Goal: Task Accomplishment & Management: Complete application form

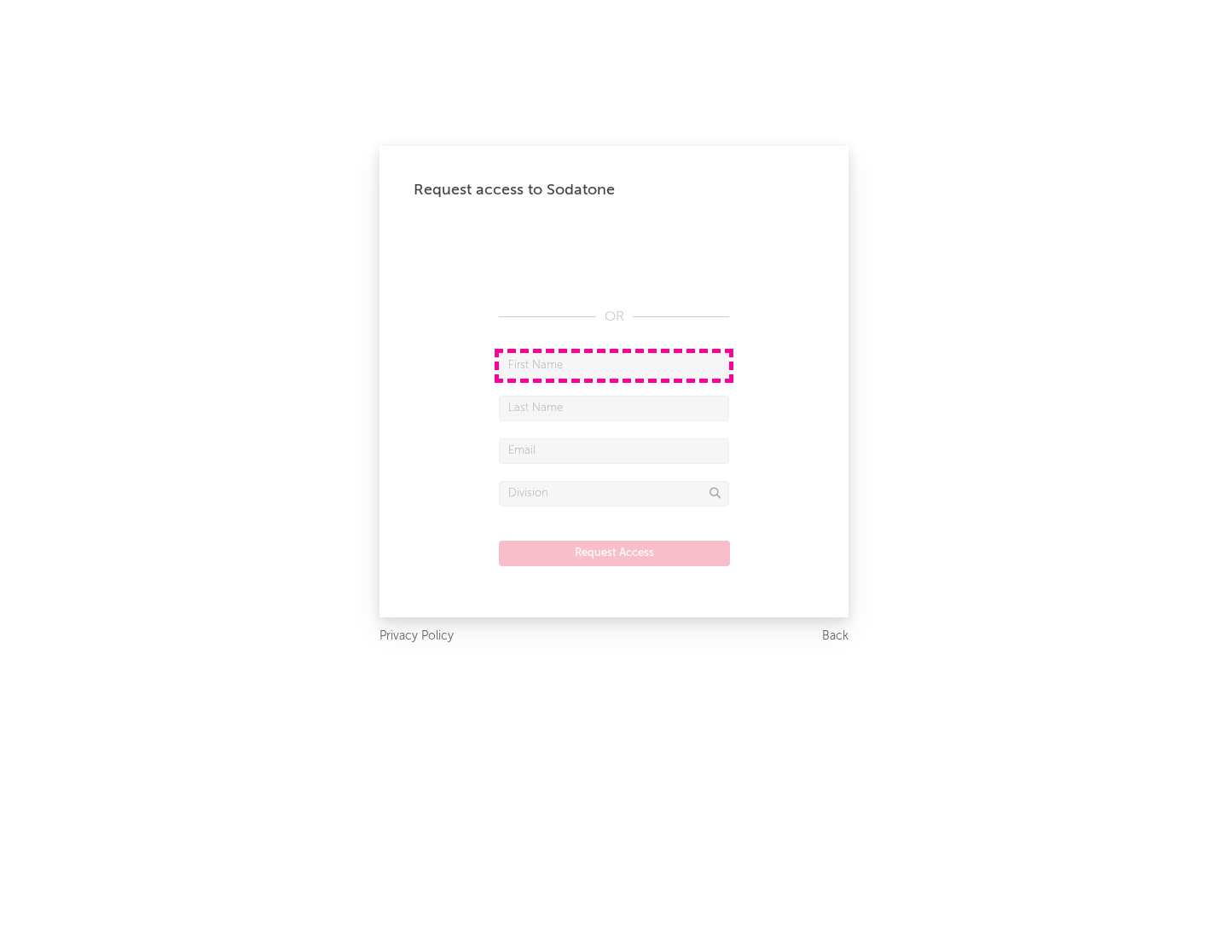
click at [614, 365] on input "text" at bounding box center [614, 366] width 230 height 26
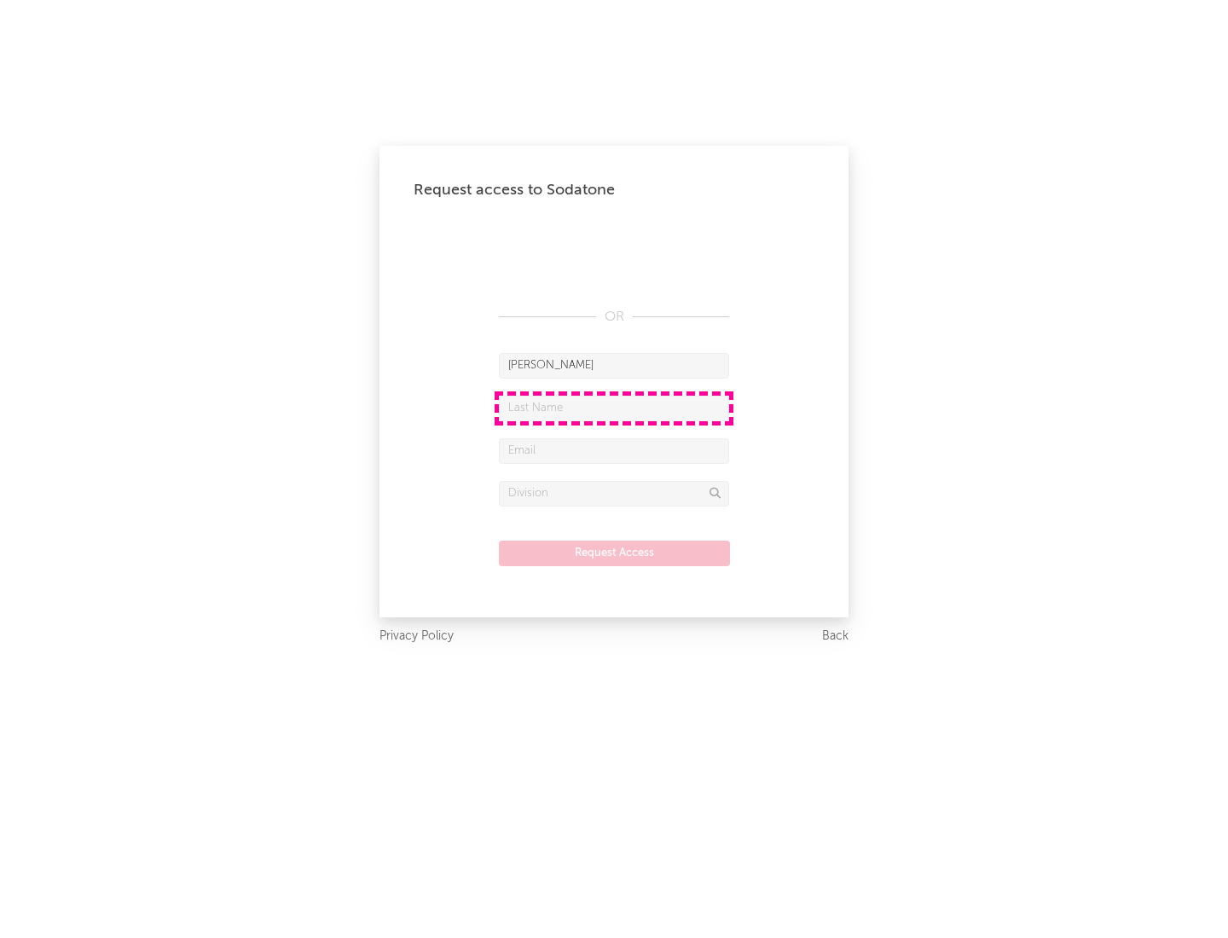
type input "[PERSON_NAME]"
click at [614, 407] on input "text" at bounding box center [614, 409] width 230 height 26
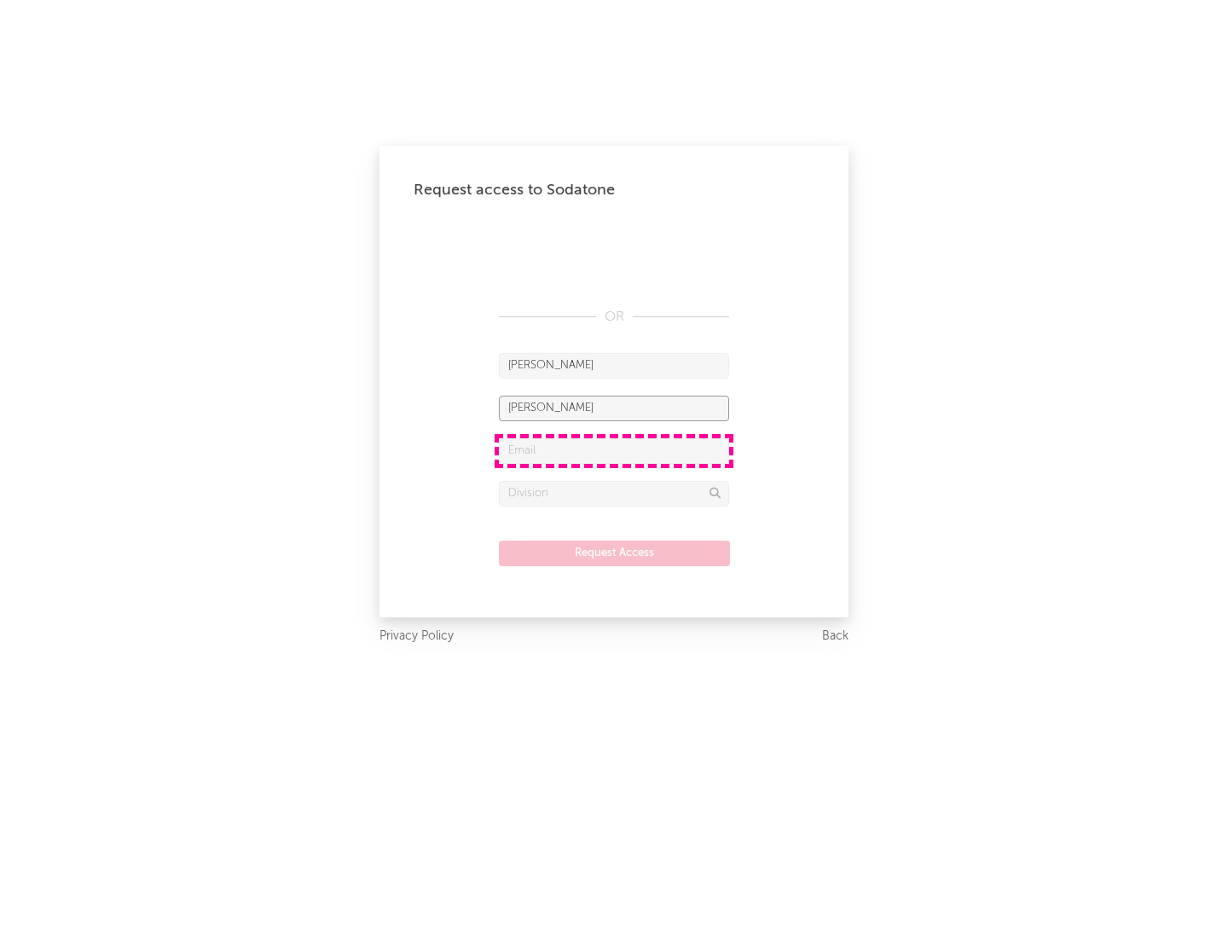
type input "[PERSON_NAME]"
click at [614, 450] on input "text" at bounding box center [614, 451] width 230 height 26
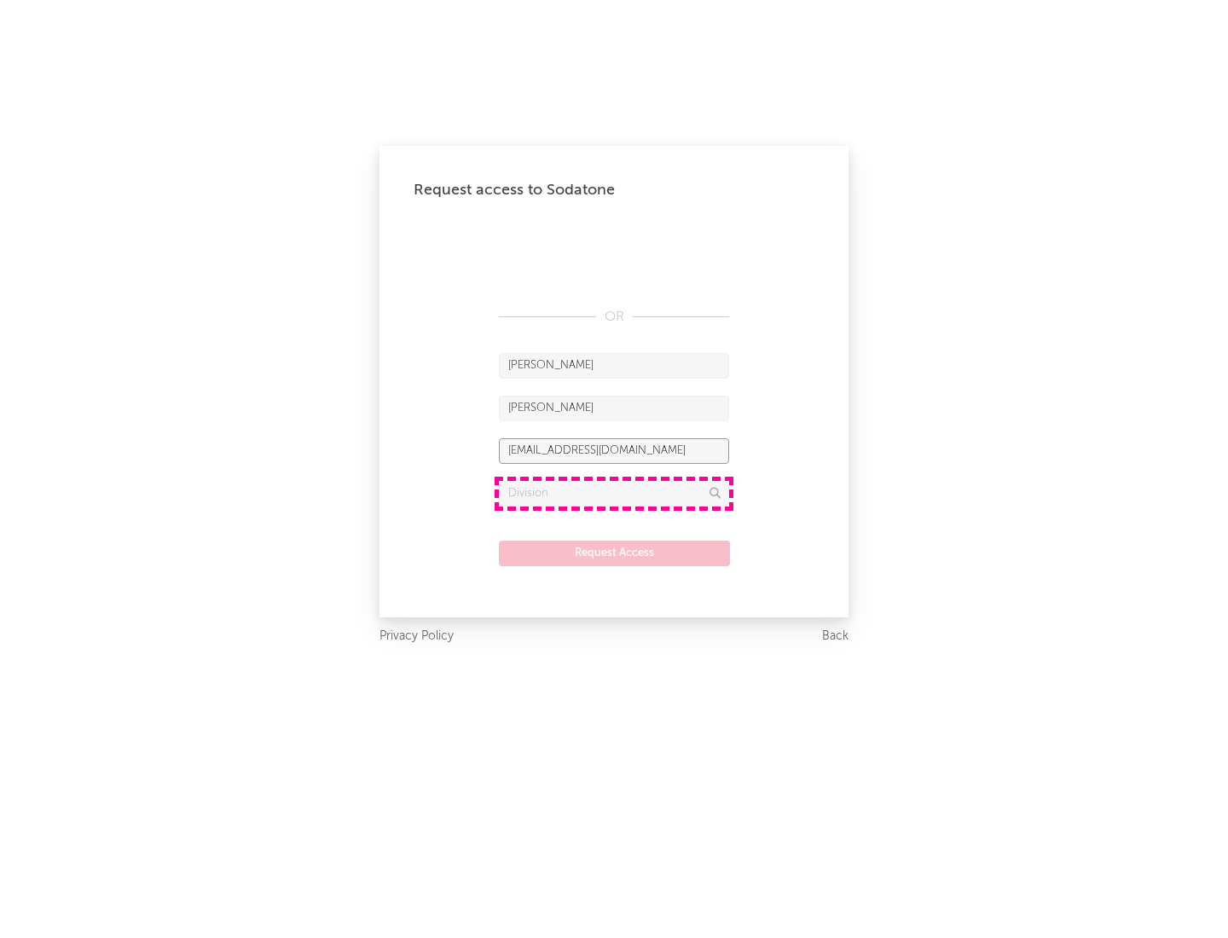
type input "[EMAIL_ADDRESS][DOMAIN_NAME]"
click at [614, 493] on input "text" at bounding box center [614, 494] width 230 height 26
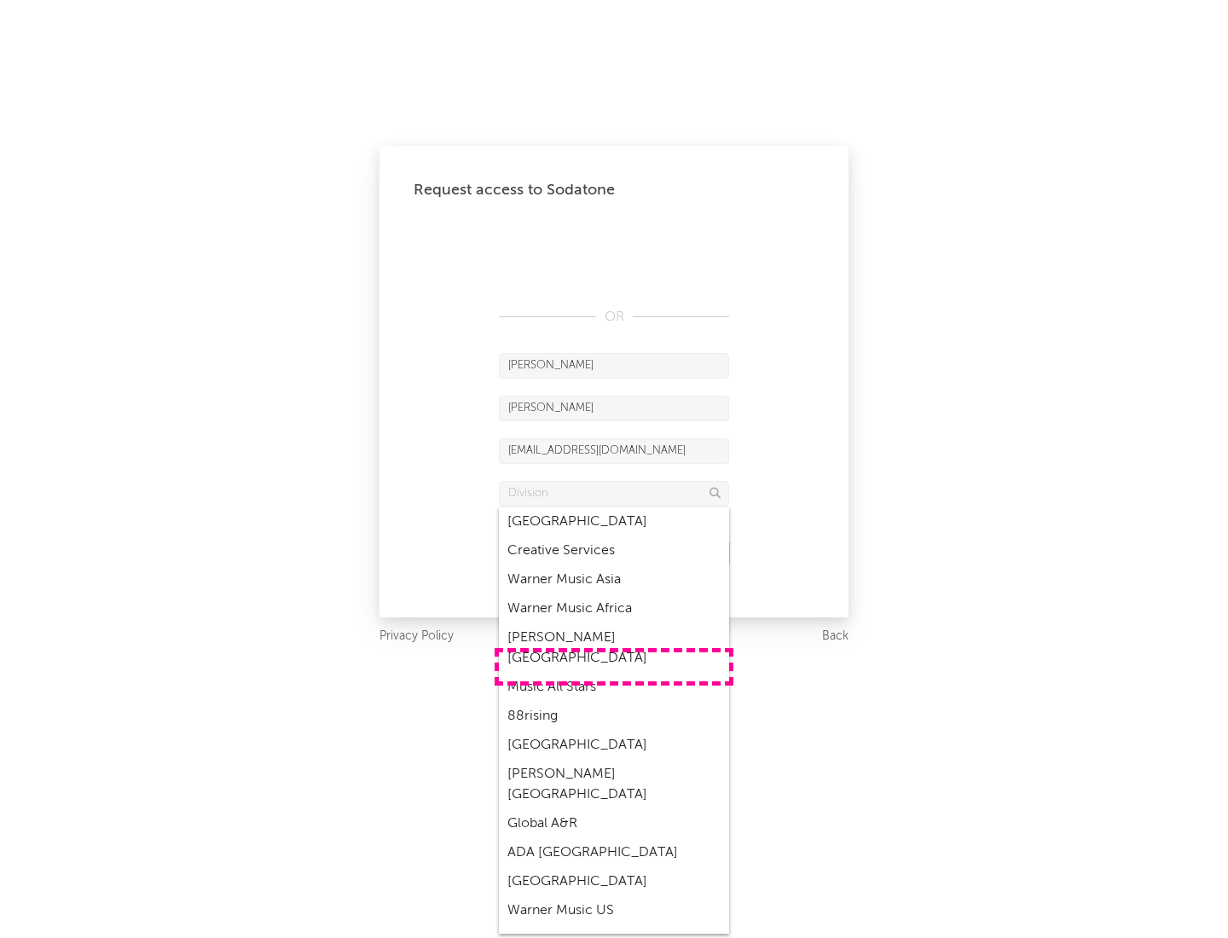
click at [614, 673] on div "Music All Stars" at bounding box center [614, 687] width 230 height 29
type input "Music All Stars"
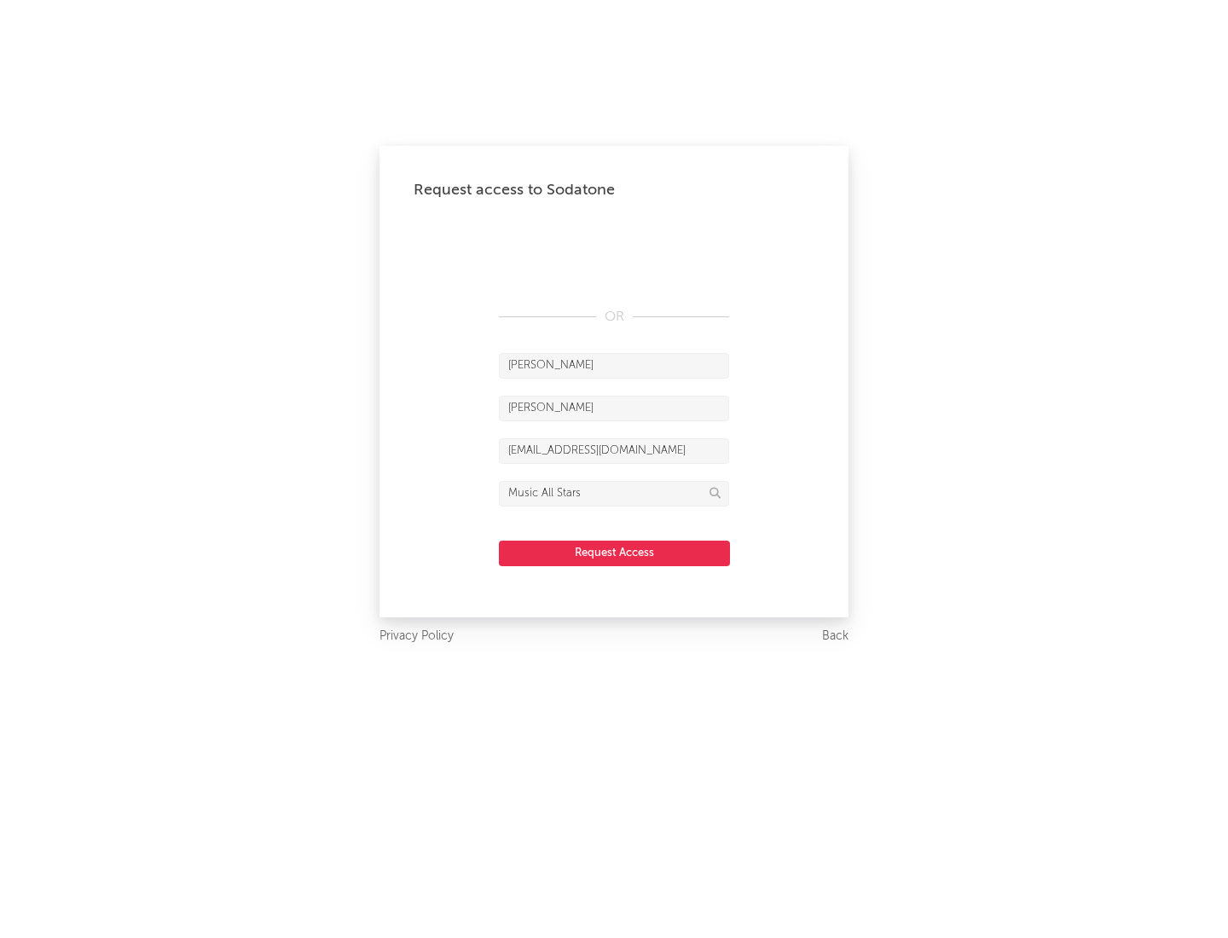
click at [614, 552] on button "Request Access" at bounding box center [614, 553] width 231 height 26
